Goal: Information Seeking & Learning: Learn about a topic

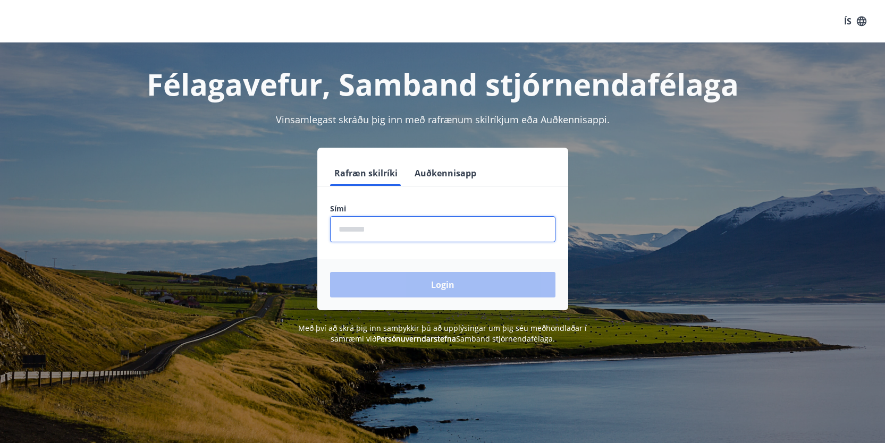
click at [369, 224] on input "phone" at bounding box center [442, 229] width 225 height 26
type input "********"
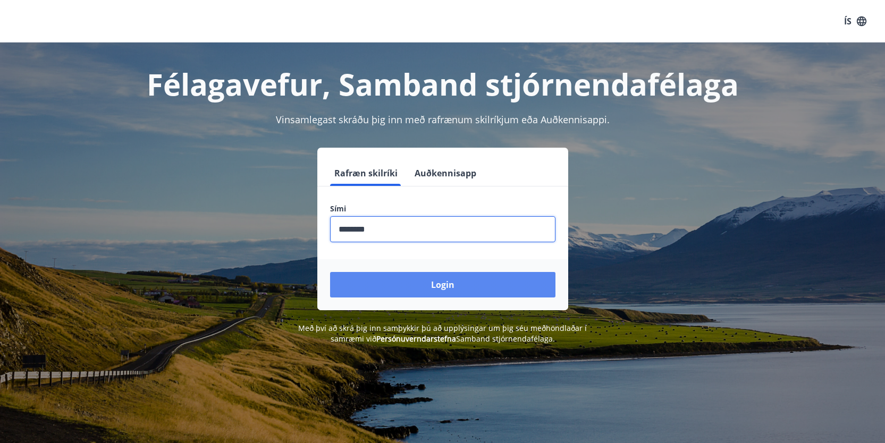
click at [477, 287] on button "Login" at bounding box center [442, 285] width 225 height 26
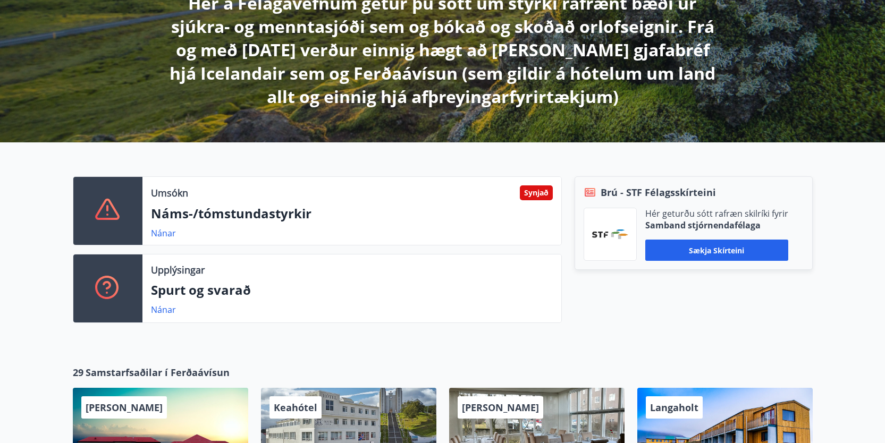
scroll to position [236, 0]
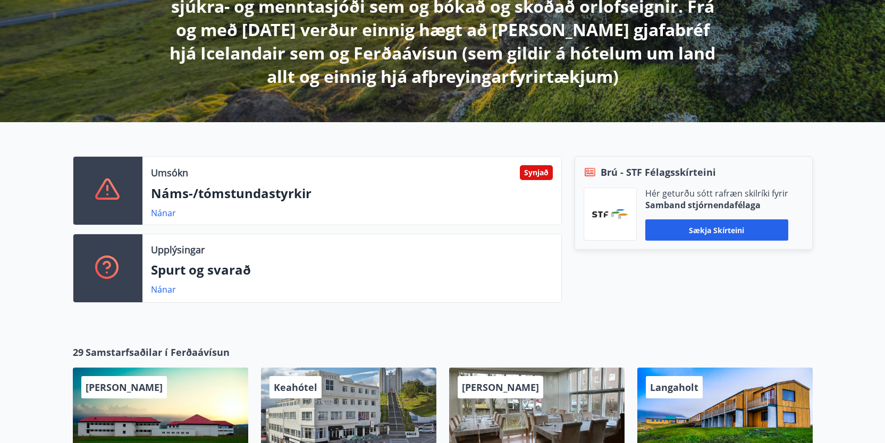
click at [248, 190] on p "Náms-/tómstundastyrkir" at bounding box center [352, 193] width 402 height 18
click at [166, 213] on link "Nánar" at bounding box center [163, 213] width 25 height 12
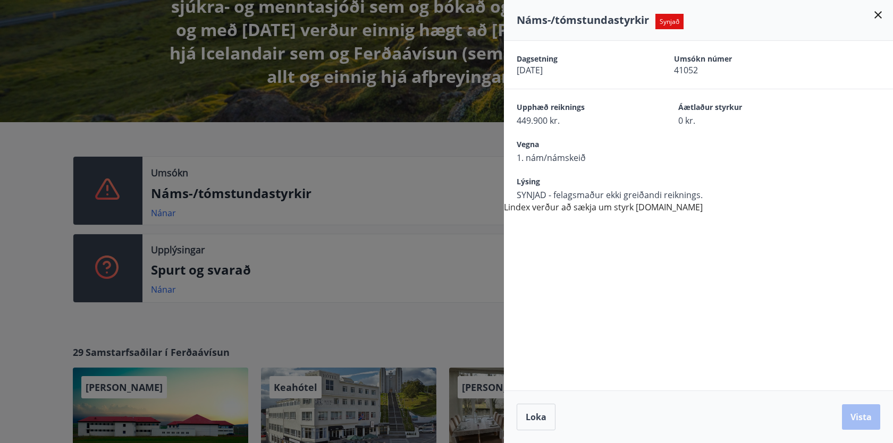
click at [884, 14] on div "Náms-/tómstundastyrkir Synjað" at bounding box center [698, 20] width 389 height 41
click at [874, 13] on icon at bounding box center [878, 15] width 13 height 13
